Goal: Task Accomplishment & Management: Manage account settings

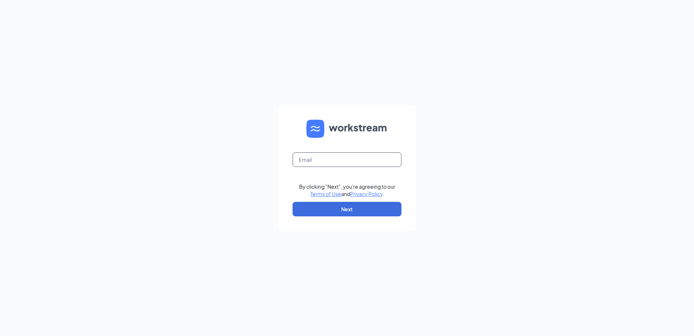
type input "christinaseipp@culvers.com"
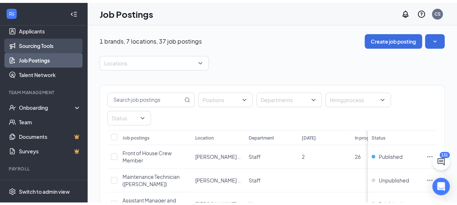
scroll to position [94, 0]
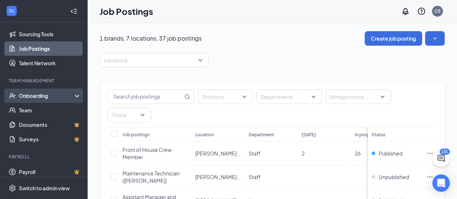
click at [40, 95] on div "Onboarding" at bounding box center [47, 95] width 56 height 7
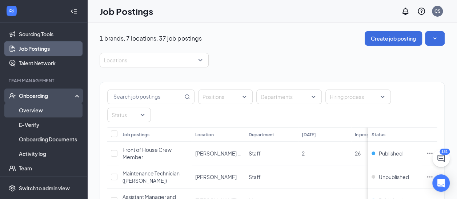
drag, startPoint x: 33, startPoint y: 111, endPoint x: 65, endPoint y: 112, distance: 32.0
click at [33, 112] on link "Overview" at bounding box center [50, 110] width 62 height 15
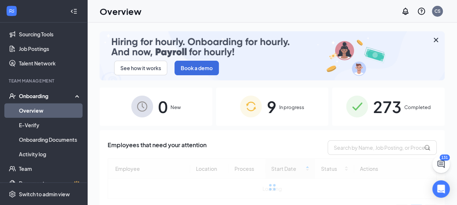
click at [404, 109] on span "Completed" at bounding box center [417, 107] width 27 height 7
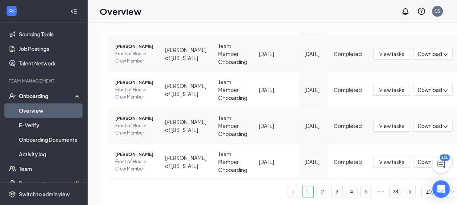
scroll to position [448, 0]
click at [389, 192] on link "28" at bounding box center [394, 191] width 11 height 11
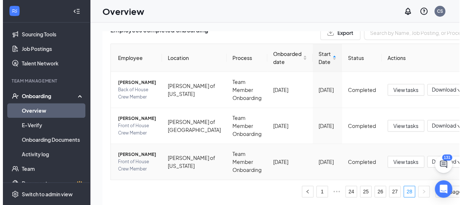
scroll to position [114, 0]
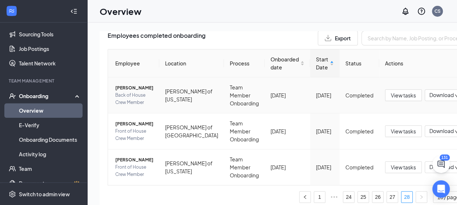
click at [122, 86] on span "[PERSON_NAME]" at bounding box center [134, 87] width 38 height 7
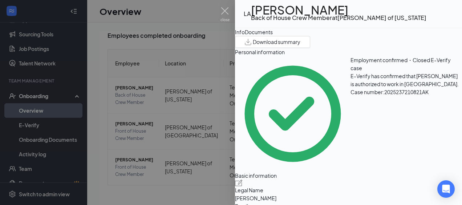
click at [273, 36] on div "Documents" at bounding box center [259, 32] width 28 height 8
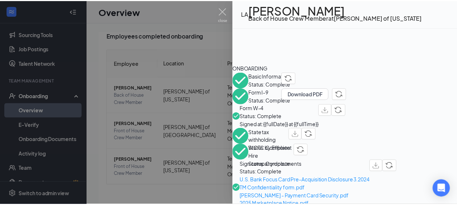
scroll to position [218, 0]
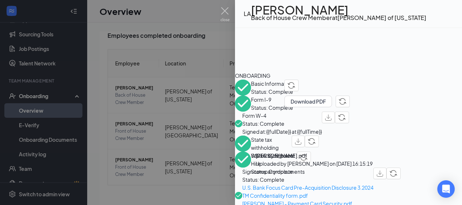
click at [33, 164] on div at bounding box center [231, 102] width 462 height 205
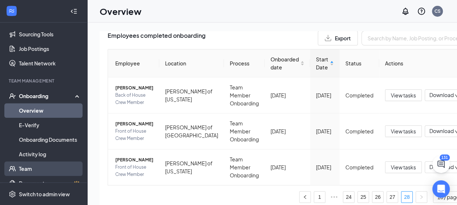
click at [33, 162] on link "Team" at bounding box center [50, 168] width 62 height 15
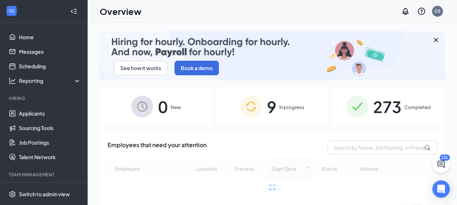
click at [389, 113] on span "273" at bounding box center [387, 106] width 28 height 25
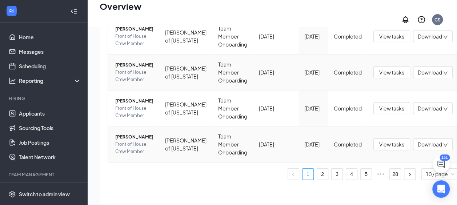
scroll to position [33, 0]
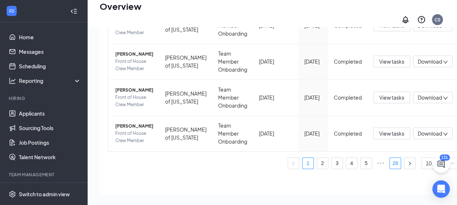
click at [389, 158] on link "28" at bounding box center [394, 163] width 11 height 11
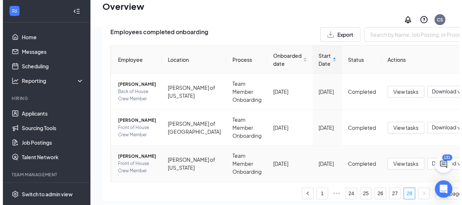
scroll to position [78, 0]
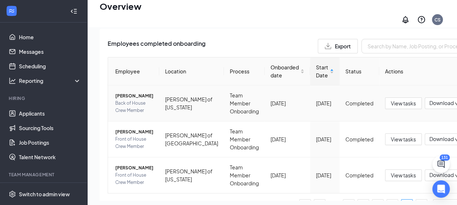
click at [126, 92] on span "[PERSON_NAME]" at bounding box center [134, 95] width 38 height 7
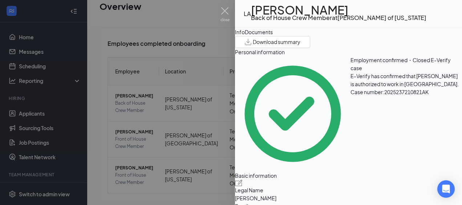
click at [273, 36] on div "Documents" at bounding box center [259, 32] width 28 height 8
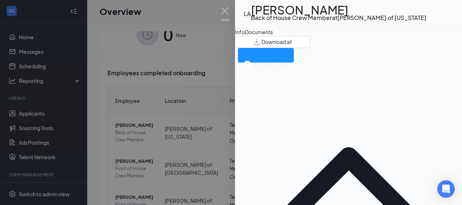
scroll to position [76, 0]
